Goal: Transaction & Acquisition: Purchase product/service

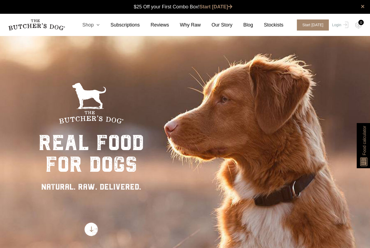
click at [100, 25] on icon at bounding box center [97, 24] width 6 height 5
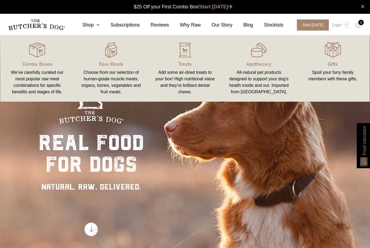
click at [188, 76] on div "Add some air-dried treats to your box! High nutritional value and they're brill…" at bounding box center [184, 82] width 61 height 26
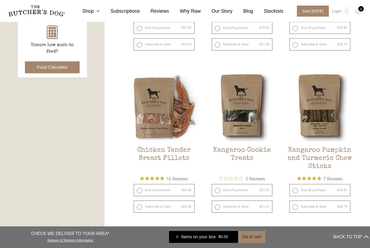
scroll to position [252, 0]
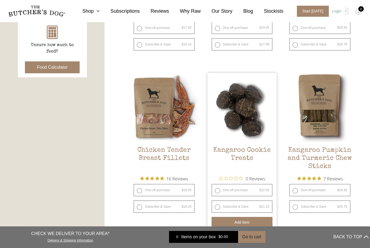
click at [238, 223] on button "Add item" at bounding box center [241, 222] width 61 height 11
click at [240, 224] on button "Add item" at bounding box center [241, 222] width 61 height 11
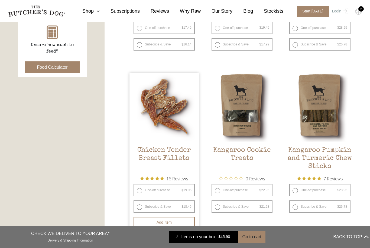
click at [158, 190] on label "One-off purchase $ 19.95 — or subscribe and save 7.5%" at bounding box center [163, 190] width 61 height 12
radio input "true"
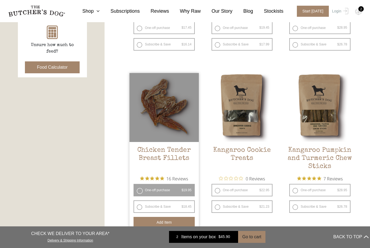
click at [166, 222] on button "Add item" at bounding box center [163, 222] width 61 height 11
click at [166, 191] on label "One-off purchase $ 19.95 — or subscribe and save 7.5%" at bounding box center [163, 190] width 61 height 12
click at [169, 221] on button "Add item" at bounding box center [163, 222] width 61 height 11
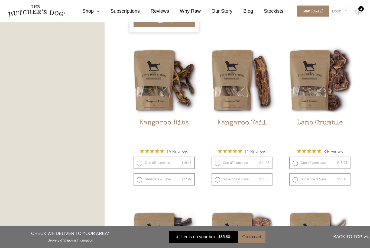
scroll to position [453, 0]
click at [359, 7] on div "4" at bounding box center [360, 8] width 5 height 5
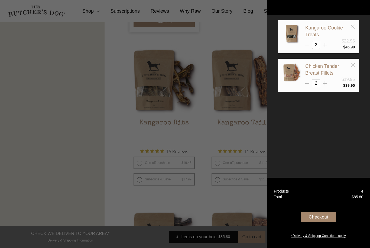
click at [320, 222] on div "Checkout" at bounding box center [318, 217] width 35 height 10
